Goal: Information Seeking & Learning: Learn about a topic

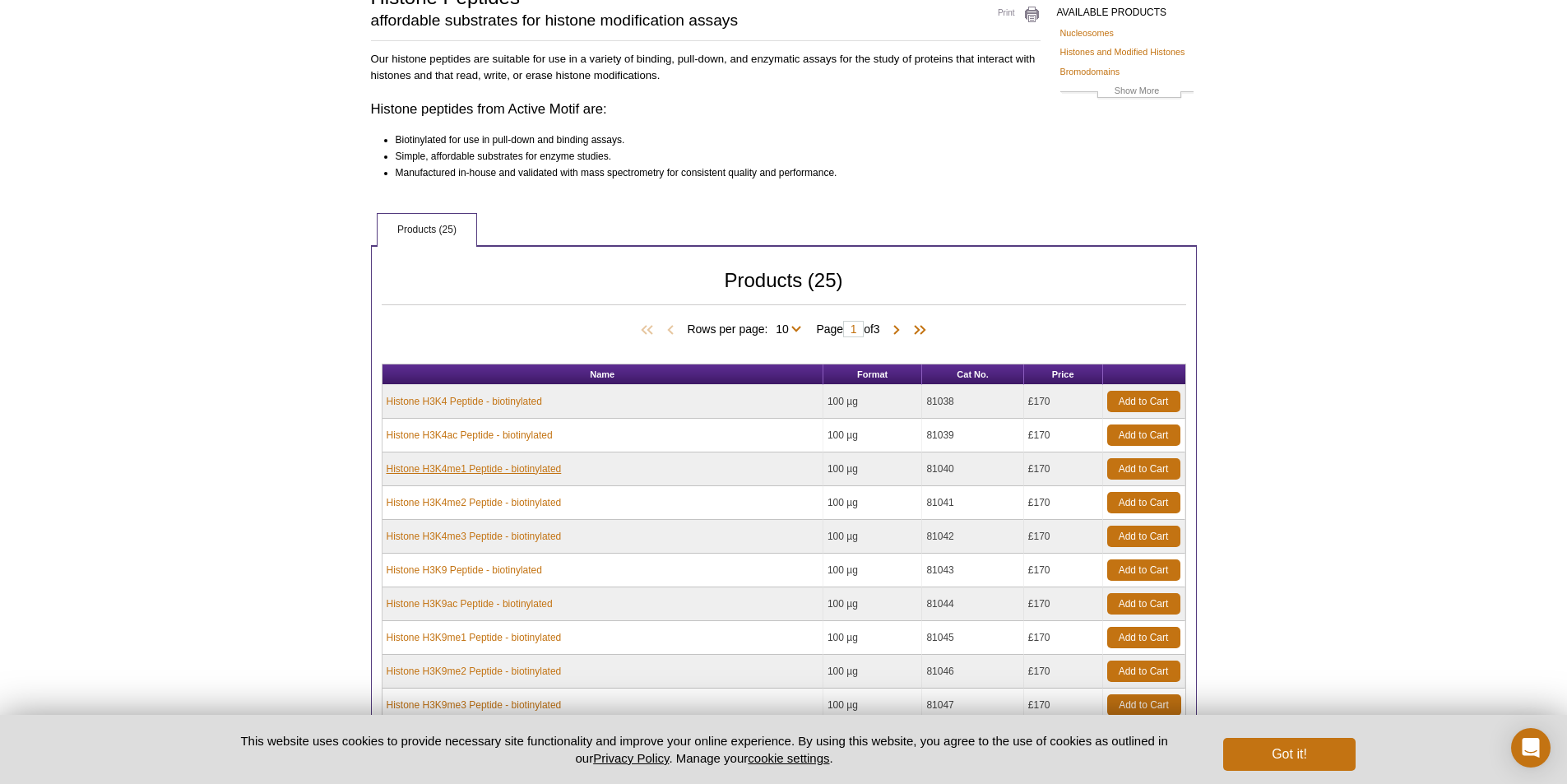
scroll to position [140, 0]
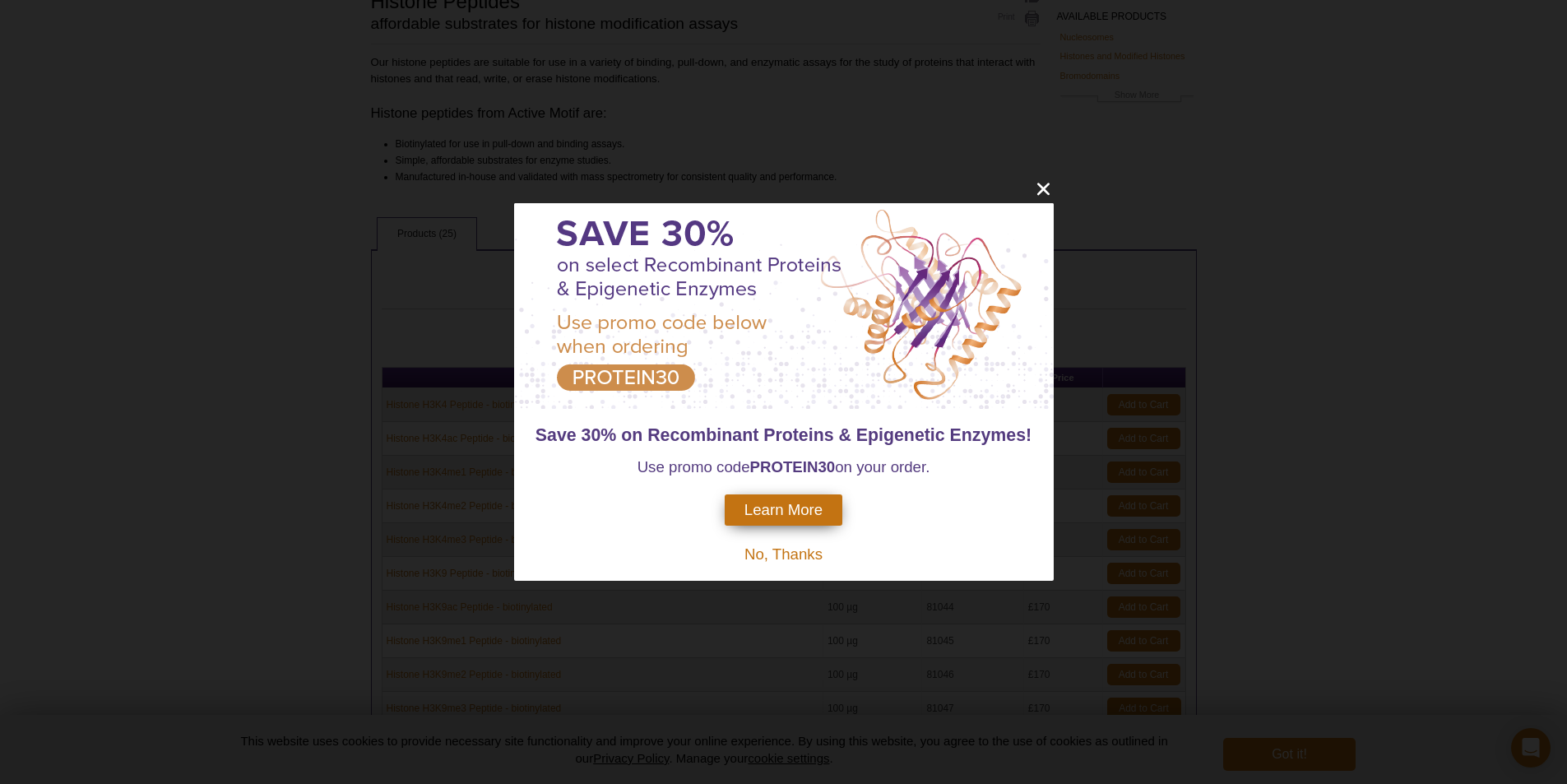
click at [1037, 202] on div "Save 30% on Recombinant Proteins & Epigenetic Enzymes! Use promo code PROTEIN30…" at bounding box center [784, 392] width 1567 height 784
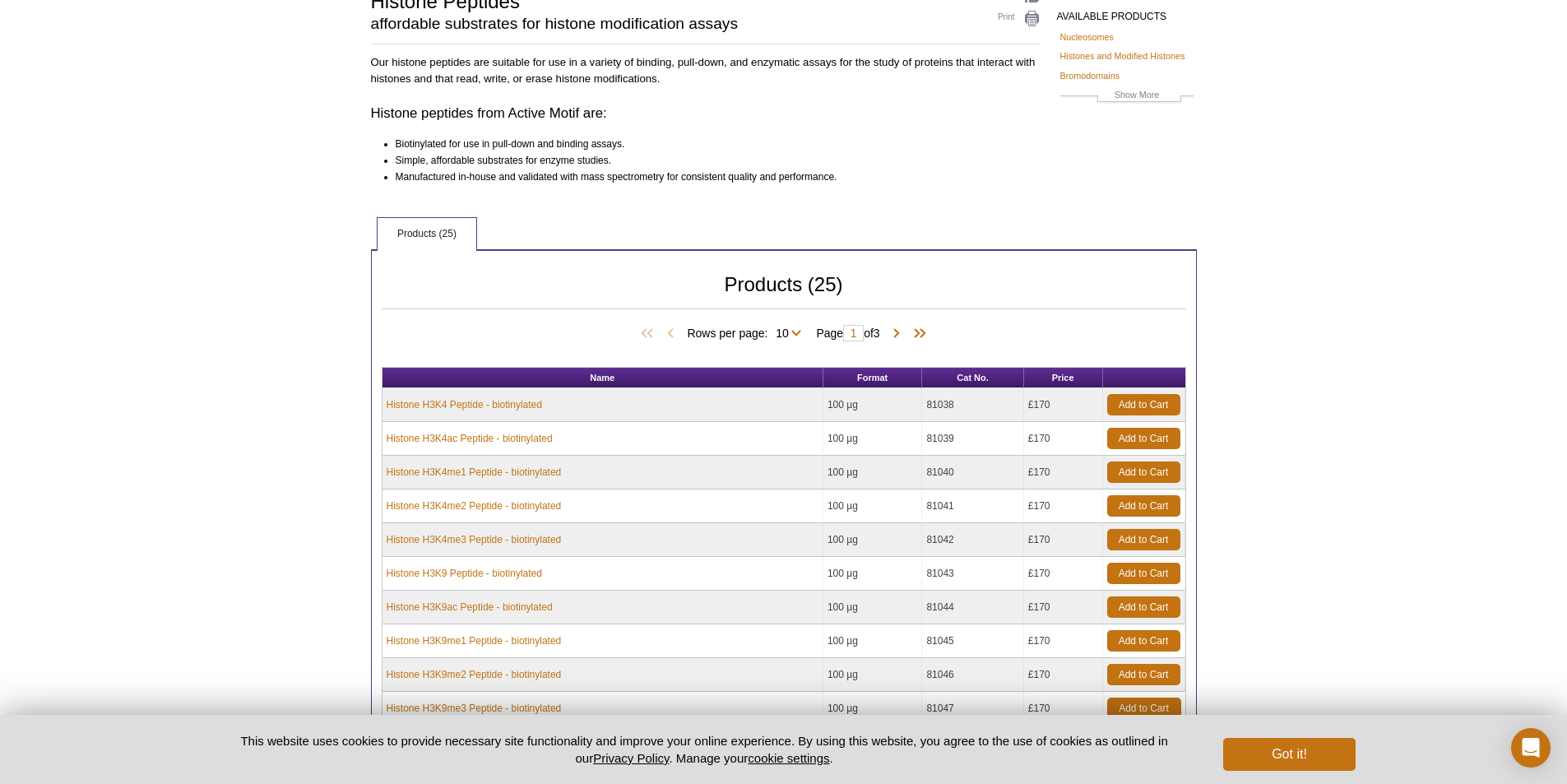
click at [982, 474] on td "81040" at bounding box center [973, 472] width 101 height 34
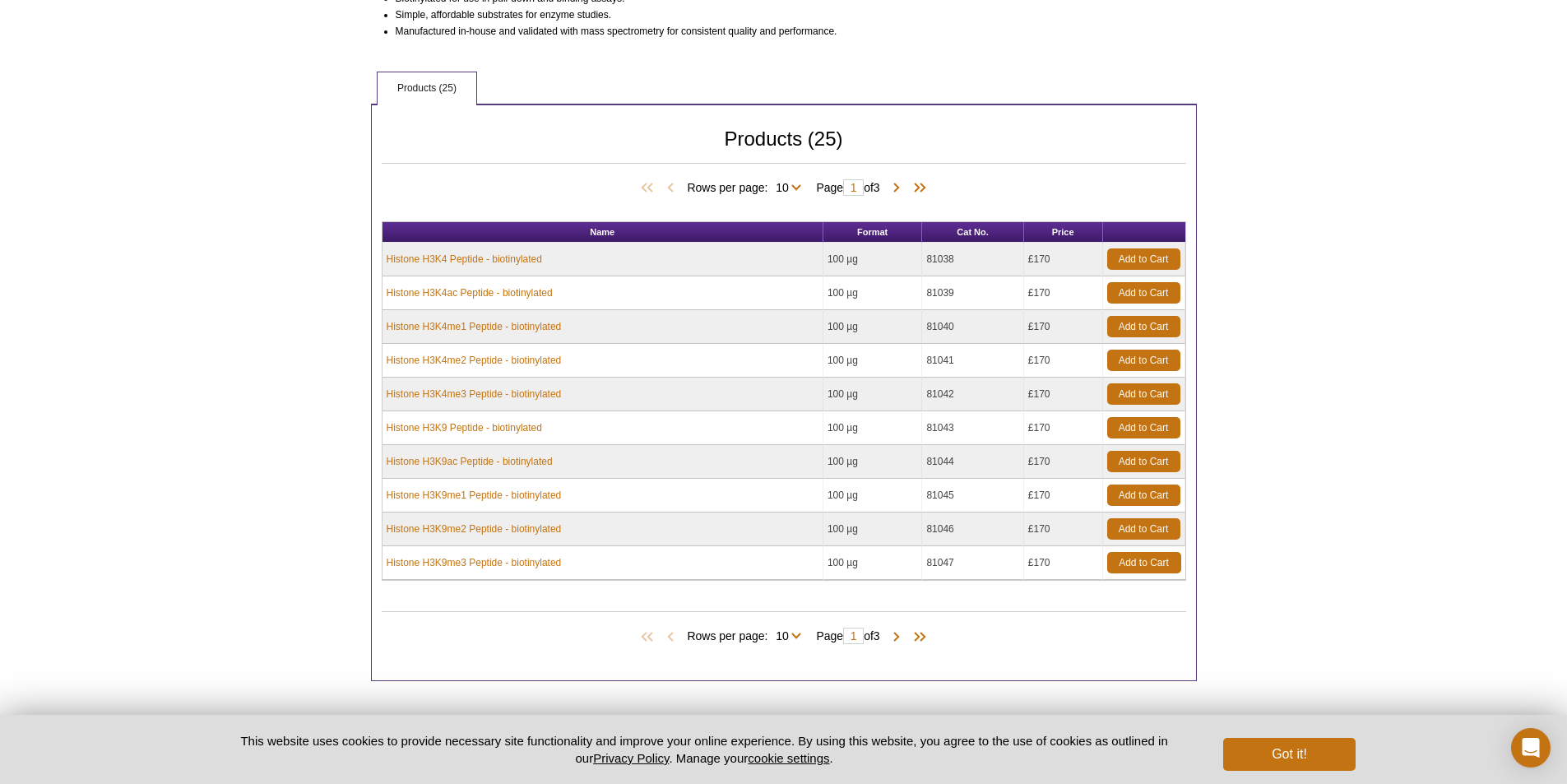
scroll to position [304, 0]
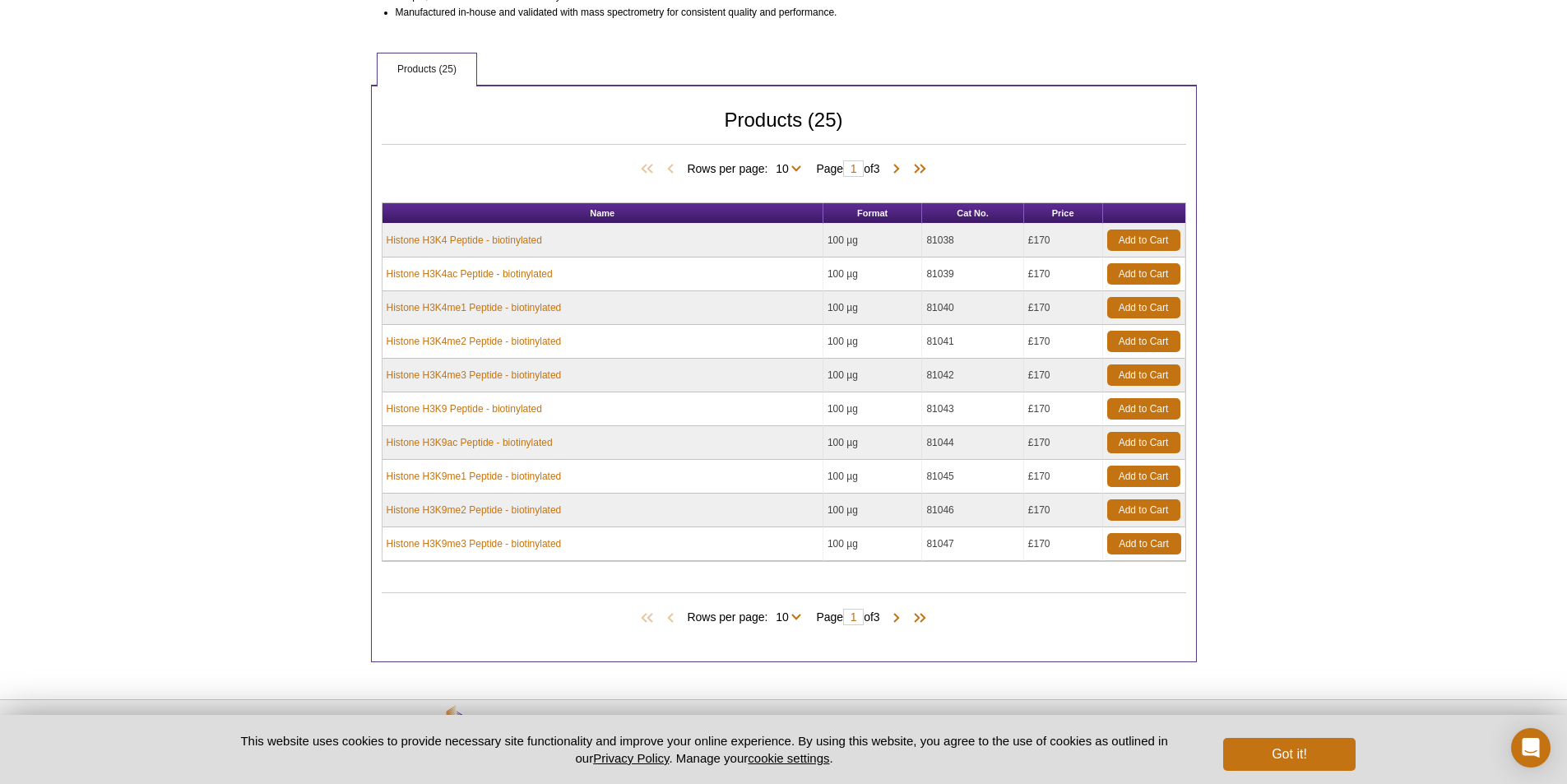
drag, startPoint x: 985, startPoint y: 474, endPoint x: 920, endPoint y: 478, distance: 65.1
click at [920, 478] on tr "Histone H3K9me1 Peptide - biotinylated 100 µg 81045 £170 Add to Cart" at bounding box center [784, 477] width 803 height 34
copy tr "100 µg 81045"
